Goal: Task Accomplishment & Management: Complete application form

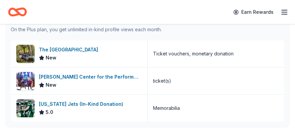
scroll to position [186, 0]
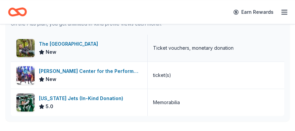
click at [47, 43] on div "The Adventure Park" at bounding box center [70, 44] width 62 height 8
click at [76, 71] on div "Tilles Center for the Performing Arts" at bounding box center [90, 71] width 103 height 8
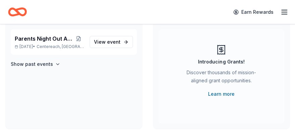
scroll to position [34, 0]
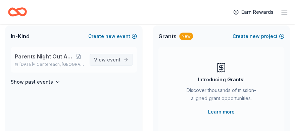
click at [105, 60] on span "View event" at bounding box center [107, 60] width 27 height 8
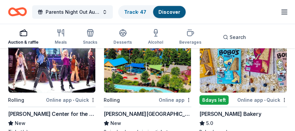
scroll to position [615, 0]
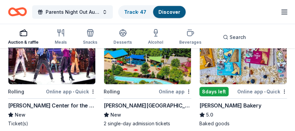
click at [114, 105] on div "Dorney Park & Wildwater Kingdom" at bounding box center [148, 105] width 88 height 8
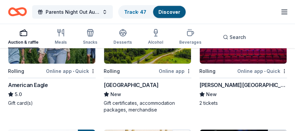
scroll to position [1399, 0]
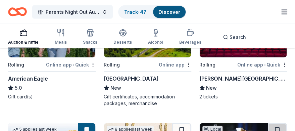
click at [218, 74] on div "Engeman Theater" at bounding box center [243, 78] width 88 height 8
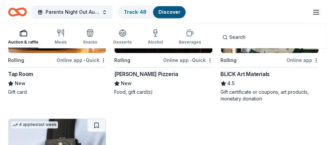
scroll to position [1677, 0]
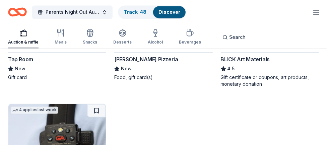
click at [22, 58] on div "Tap Room" at bounding box center [20, 59] width 25 height 8
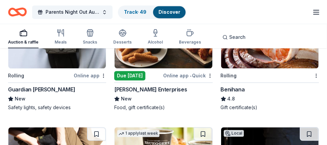
scroll to position [1773, 0]
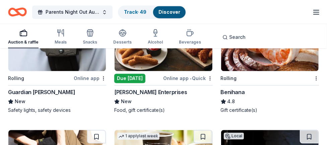
click at [148, 86] on div "Local Due tomorrow Online app • Quick Doherty Enterprises New Food, gift certif…" at bounding box center [163, 60] width 98 height 107
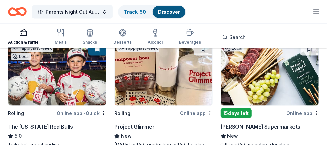
scroll to position [3756, 0]
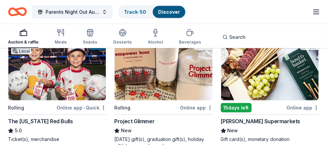
click at [37, 118] on div "The New York Red Bulls" at bounding box center [40, 122] width 65 height 8
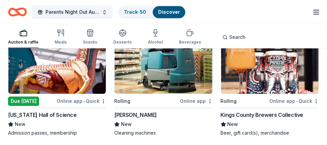
scroll to position [4019, 0]
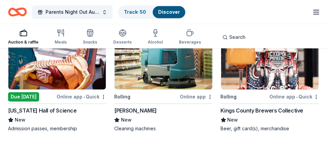
click at [31, 118] on div "New" at bounding box center [57, 120] width 98 height 8
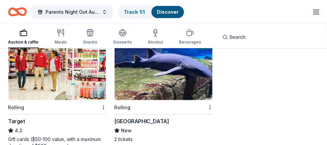
scroll to position [4644, 0]
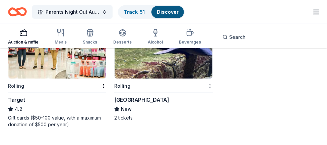
click at [123, 96] on div "[GEOGRAPHIC_DATA]" at bounding box center [141, 100] width 55 height 8
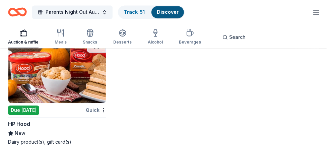
scroll to position [7259, 0]
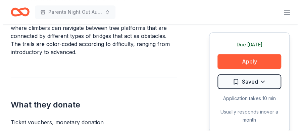
scroll to position [254, 0]
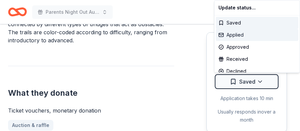
click at [232, 35] on div "Applied" at bounding box center [257, 35] width 83 height 12
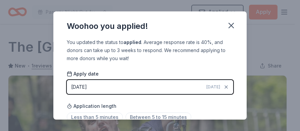
scroll to position [204, 0]
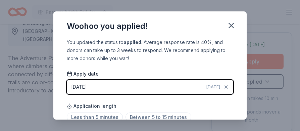
drag, startPoint x: 244, startPoint y: 48, endPoint x: 246, endPoint y: 63, distance: 14.9
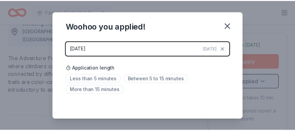
scroll to position [39, 0]
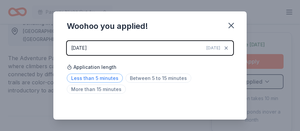
click at [94, 78] on span "Less than 5 minutes" at bounding box center [95, 77] width 56 height 9
click at [228, 30] on icon "button" at bounding box center [230, 25] width 9 height 9
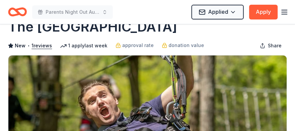
scroll to position [0, 0]
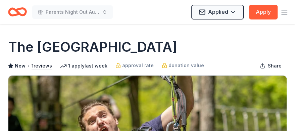
click at [284, 14] on line "button" at bounding box center [284, 14] width 5 height 0
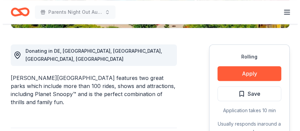
scroll to position [193, 0]
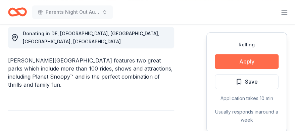
click at [251, 60] on button "Apply" at bounding box center [247, 61] width 64 height 15
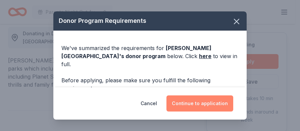
click at [193, 104] on button "Continue to application" at bounding box center [199, 103] width 67 height 16
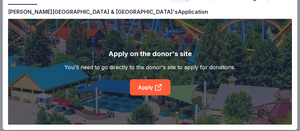
scroll to position [37, 0]
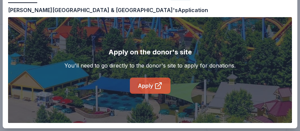
click at [137, 91] on link "Apply" at bounding box center [150, 86] width 41 height 16
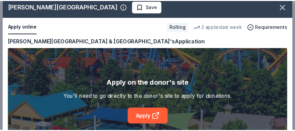
scroll to position [0, 0]
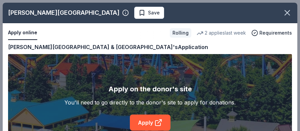
click at [29, 31] on button "Apply online" at bounding box center [22, 33] width 29 height 14
click at [28, 32] on button "Apply online" at bounding box center [22, 33] width 29 height 14
click at [220, 34] on div "2 applies last week" at bounding box center [221, 33] width 49 height 8
click at [283, 12] on icon "button" at bounding box center [287, 12] width 9 height 9
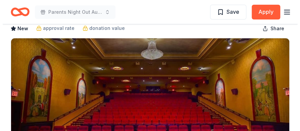
scroll to position [40, 0]
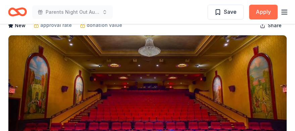
click at [264, 13] on button "Apply" at bounding box center [263, 12] width 29 height 15
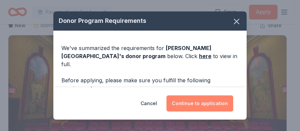
click at [195, 106] on button "Continue to application" at bounding box center [199, 103] width 67 height 16
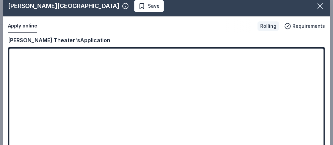
scroll to position [0, 0]
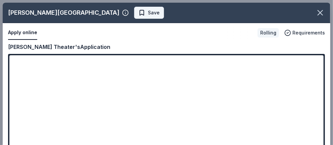
click at [148, 12] on span "Save" at bounding box center [154, 13] width 12 height 8
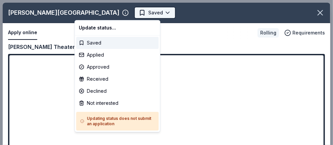
click at [108, 14] on body "Parents Night Out Auction Saved Apply Rolling Share Engeman Theater New approva…" at bounding box center [164, 72] width 328 height 145
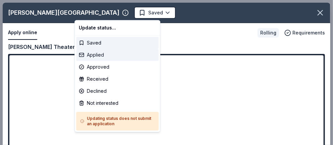
click at [92, 51] on div "Applied" at bounding box center [117, 55] width 83 height 12
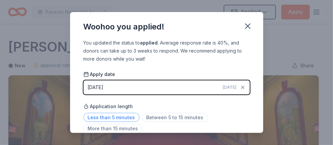
click at [102, 117] on span "Less than 5 minutes" at bounding box center [112, 117] width 56 height 9
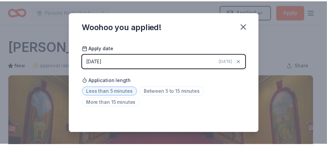
scroll to position [27, 0]
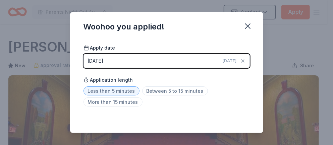
click at [119, 89] on span "Less than 5 minutes" at bounding box center [112, 91] width 56 height 9
click at [251, 26] on icon "button" at bounding box center [247, 25] width 9 height 9
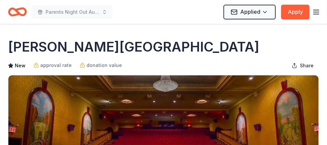
scroll to position [0, 0]
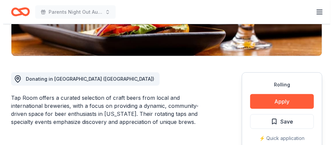
scroll to position [149, 0]
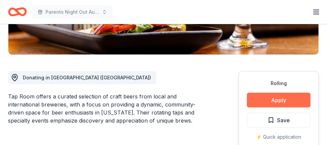
click at [275, 103] on button "Apply" at bounding box center [279, 100] width 64 height 15
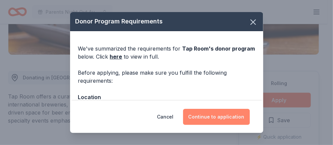
click at [224, 117] on button "Continue to application" at bounding box center [216, 117] width 67 height 16
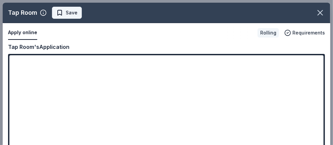
click at [75, 11] on span "Save" at bounding box center [72, 13] width 12 height 8
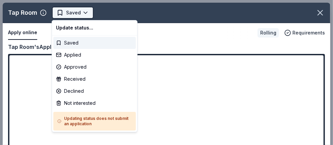
click at [82, 11] on body "Parents Night Out Auction Saved Apply Rolling Share Tap Room New approval rate …" at bounding box center [163, 72] width 327 height 145
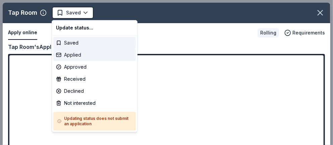
click at [78, 54] on div "Applied" at bounding box center [94, 55] width 83 height 12
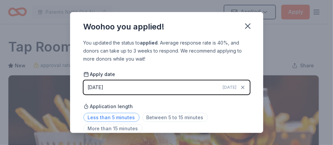
click at [112, 116] on span "Less than 5 minutes" at bounding box center [112, 117] width 56 height 9
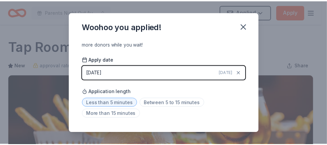
scroll to position [27, 0]
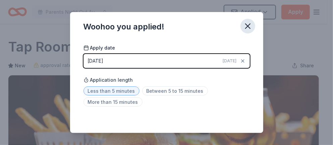
click at [251, 29] on icon "button" at bounding box center [247, 25] width 9 height 9
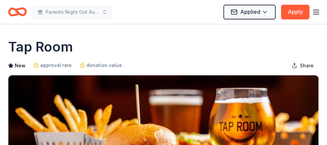
scroll to position [0, 0]
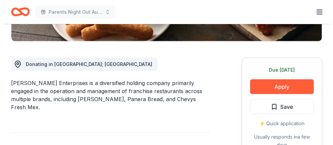
scroll to position [164, 0]
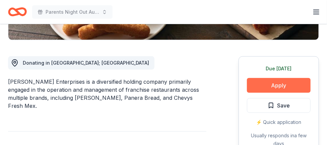
click at [274, 88] on button "Apply" at bounding box center [279, 85] width 64 height 15
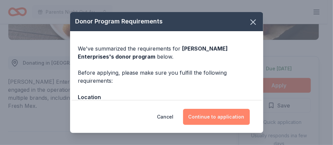
click at [213, 117] on button "Continue to application" at bounding box center [216, 117] width 67 height 16
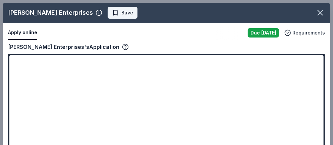
click at [121, 12] on span "Save" at bounding box center [127, 13] width 12 height 8
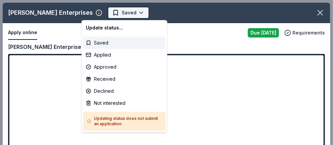
scroll to position [0, 0]
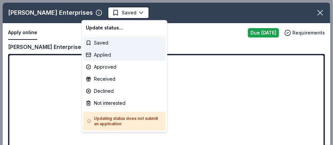
click at [95, 55] on div "Applied" at bounding box center [124, 55] width 83 height 12
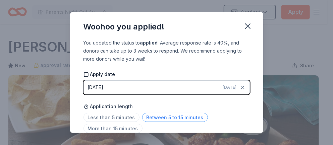
click at [151, 116] on span "Between 5 to 15 minutes" at bounding box center [175, 117] width 66 height 9
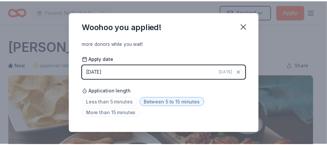
scroll to position [27, 0]
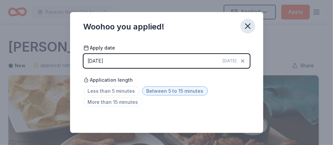
click at [246, 29] on icon "button" at bounding box center [247, 25] width 9 height 9
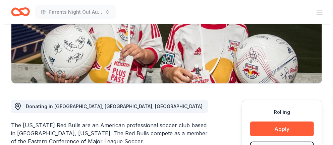
scroll to position [134, 0]
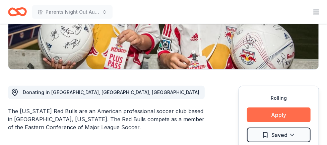
click at [270, 115] on button "Apply" at bounding box center [279, 115] width 64 height 15
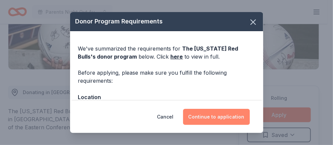
click at [211, 118] on button "Continue to application" at bounding box center [216, 117] width 67 height 16
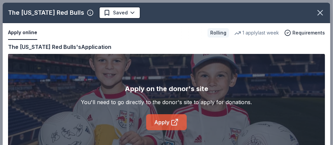
click at [163, 121] on link "Apply" at bounding box center [166, 122] width 41 height 16
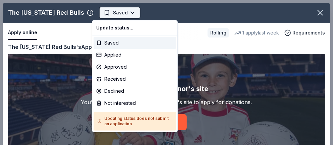
click at [123, 12] on html "Parents Night Out Auction Saved Apply Rolling Share The [US_STATE] Red Bulls 5.…" at bounding box center [166, 72] width 333 height 145
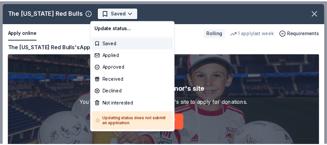
scroll to position [0, 0]
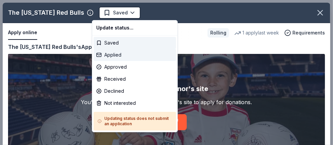
click at [118, 53] on div "Applied" at bounding box center [135, 55] width 83 height 12
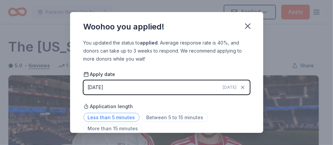
click at [109, 116] on span "Less than 5 minutes" at bounding box center [112, 117] width 56 height 9
click at [245, 30] on icon "button" at bounding box center [247, 25] width 9 height 9
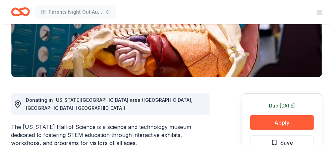
scroll to position [154, 0]
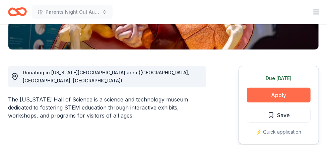
click at [271, 101] on button "Apply" at bounding box center [279, 95] width 64 height 15
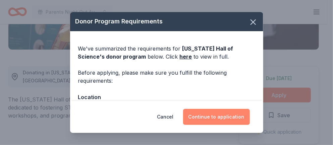
click at [216, 116] on button "Continue to application" at bounding box center [216, 117] width 67 height 16
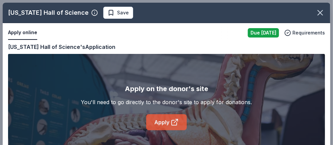
click at [156, 121] on link "Apply" at bounding box center [166, 122] width 41 height 16
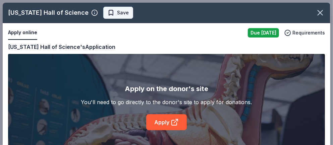
click at [118, 14] on span "Save" at bounding box center [123, 13] width 12 height 8
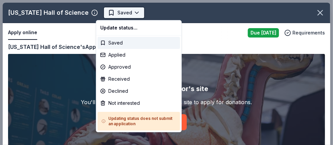
click at [126, 12] on html "Parents Night Out Auction Saved Apply Due tomorrow Share New York Hall of Scien…" at bounding box center [166, 72] width 333 height 145
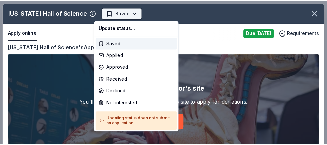
scroll to position [0, 0]
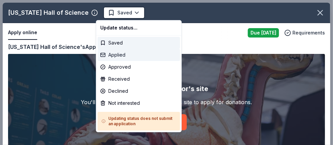
click at [117, 55] on div "Applied" at bounding box center [139, 55] width 83 height 12
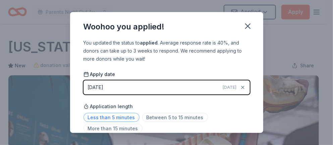
click at [107, 116] on span "Less than 5 minutes" at bounding box center [112, 117] width 56 height 9
click at [247, 28] on icon "button" at bounding box center [248, 26] width 5 height 5
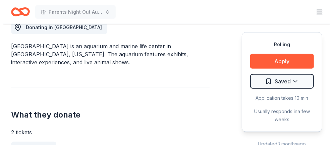
scroll to position [211, 0]
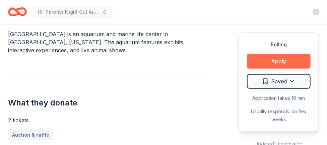
click at [275, 58] on button "Apply" at bounding box center [279, 61] width 64 height 15
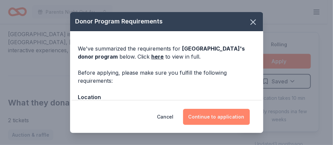
click at [221, 119] on button "Continue to application" at bounding box center [216, 117] width 67 height 16
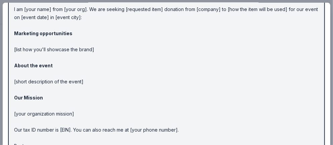
scroll to position [103, 0]
